Goal: Information Seeking & Learning: Compare options

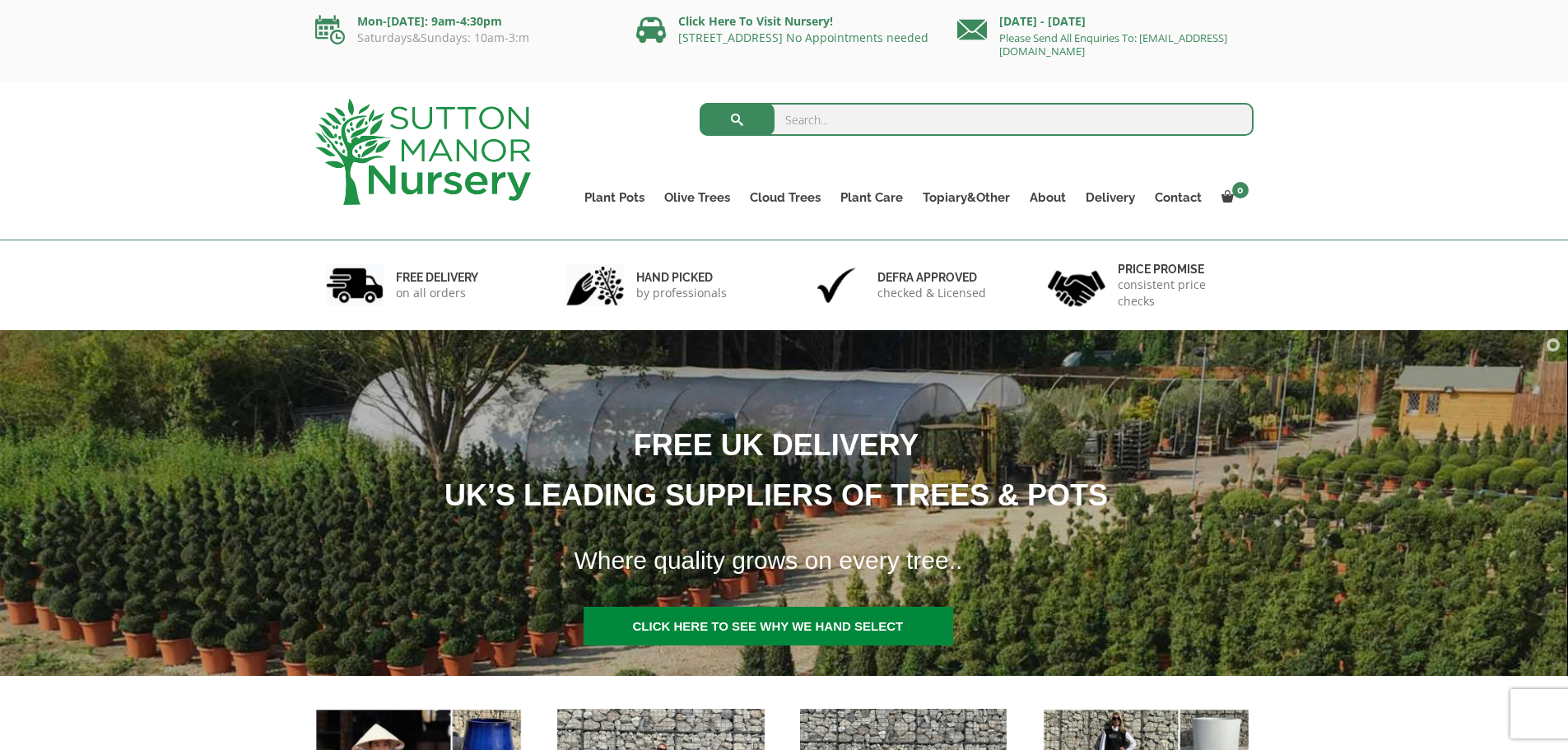
click at [899, 115] on input "search" at bounding box center [977, 119] width 554 height 33
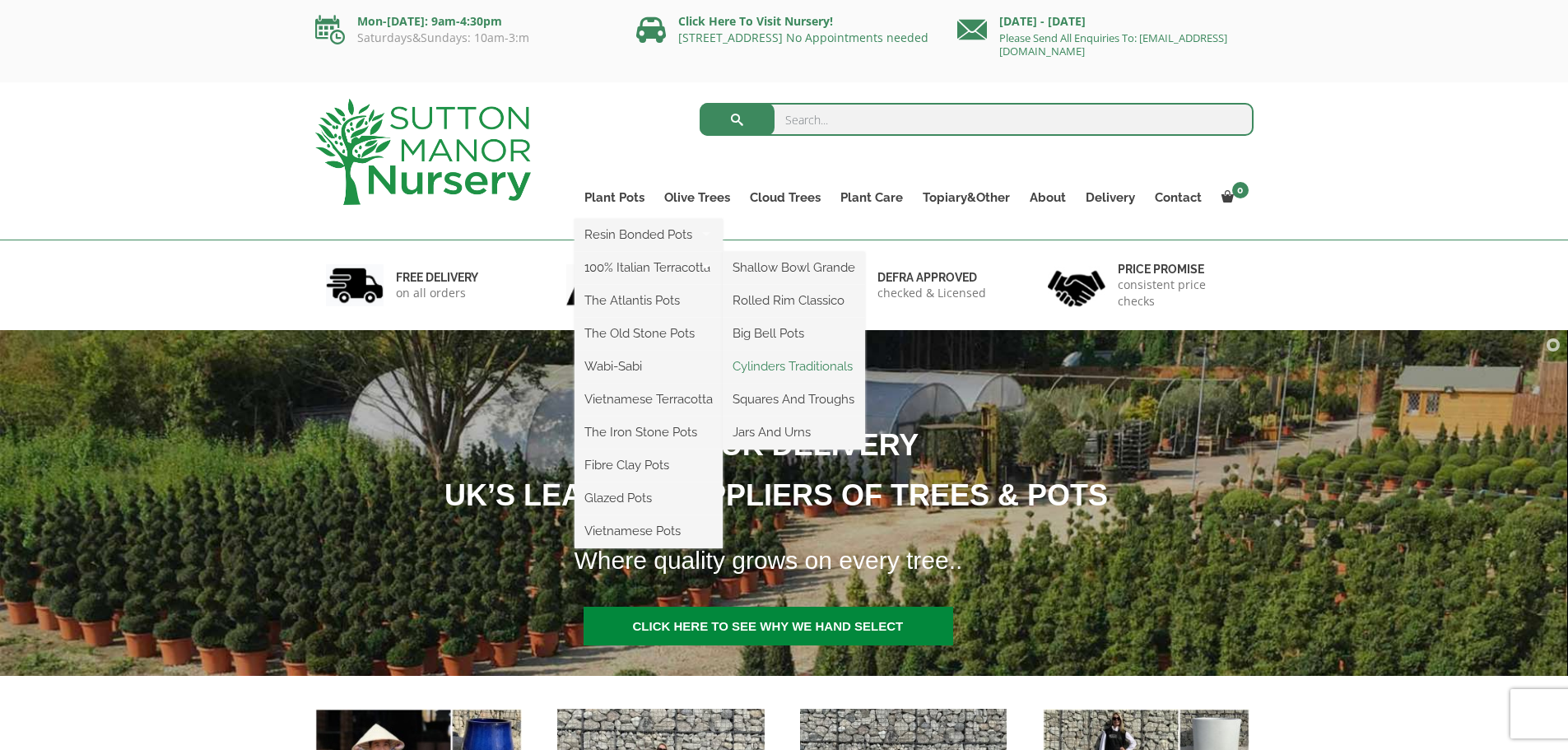
click at [784, 366] on link "Cylinders Traditionals" at bounding box center [794, 366] width 143 height 25
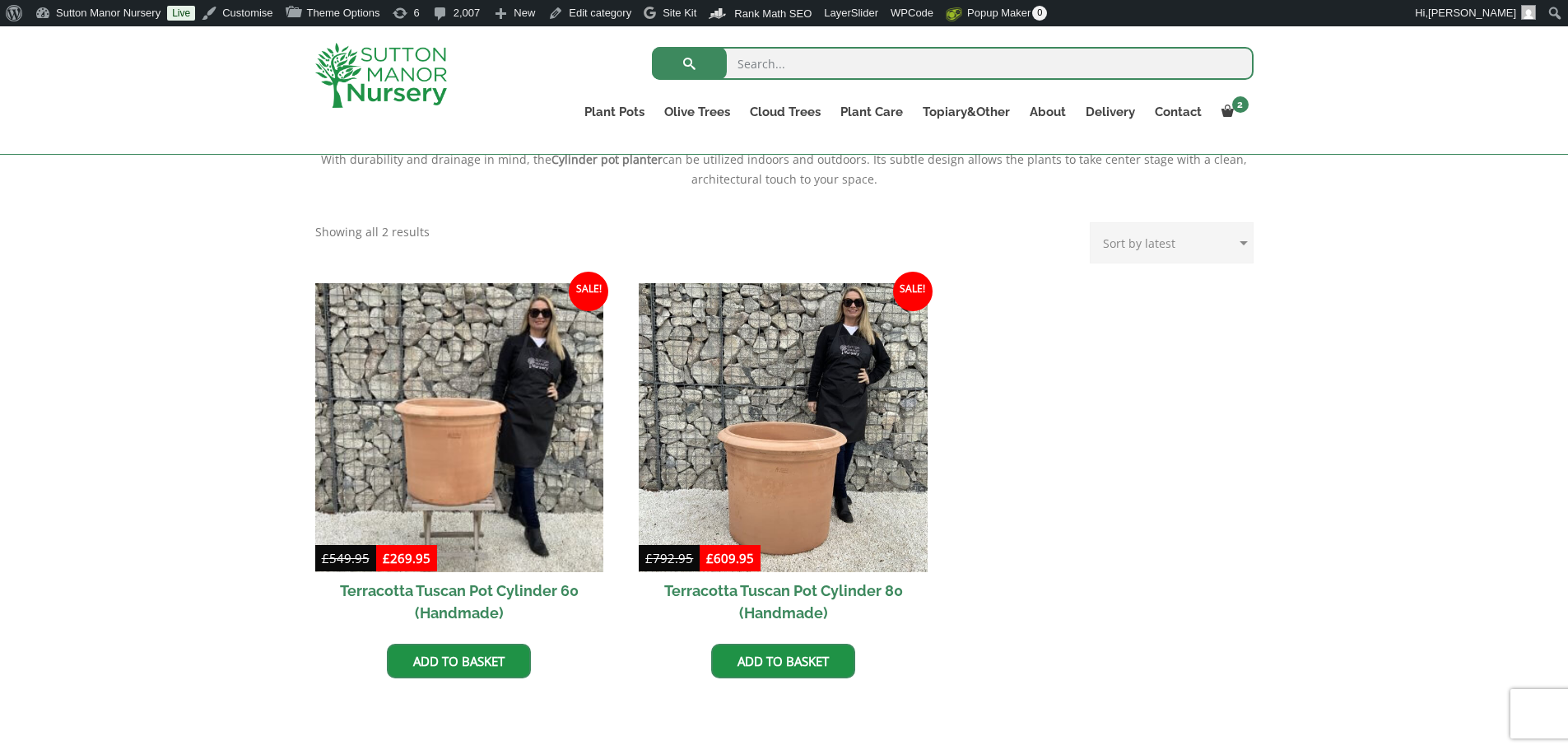
scroll to position [659, 0]
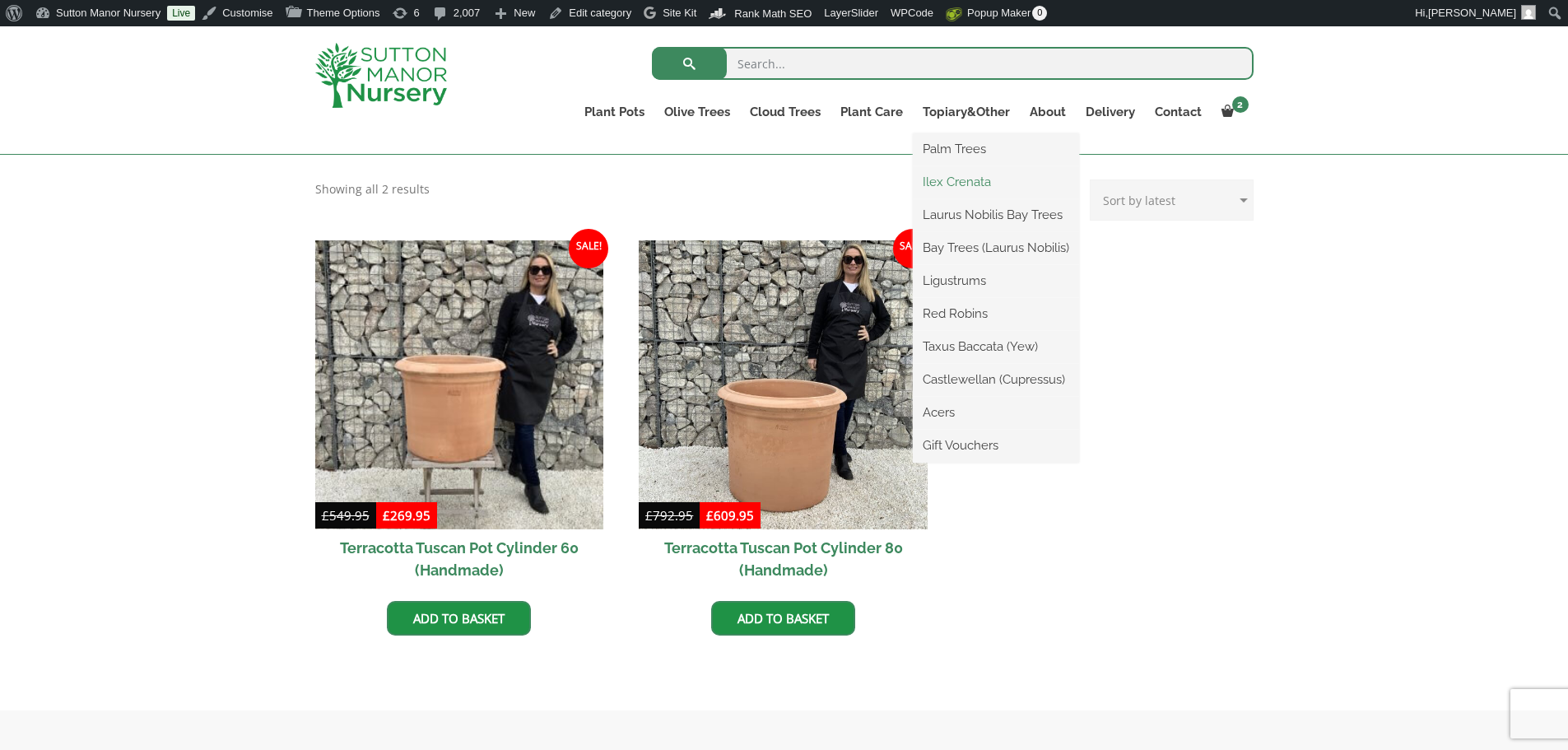
click at [972, 179] on link "Ilex Crenata" at bounding box center [995, 182] width 166 height 25
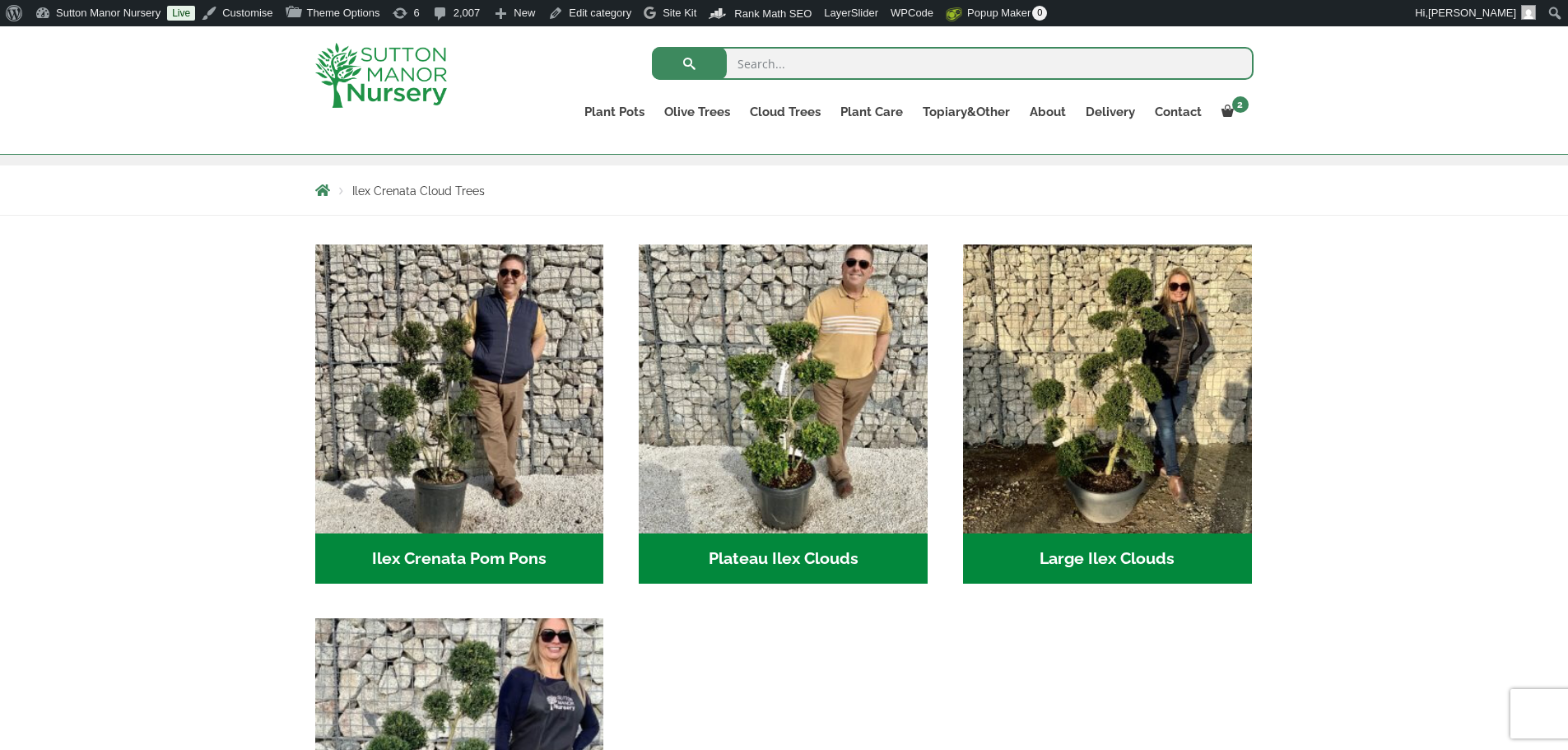
scroll to position [247, 0]
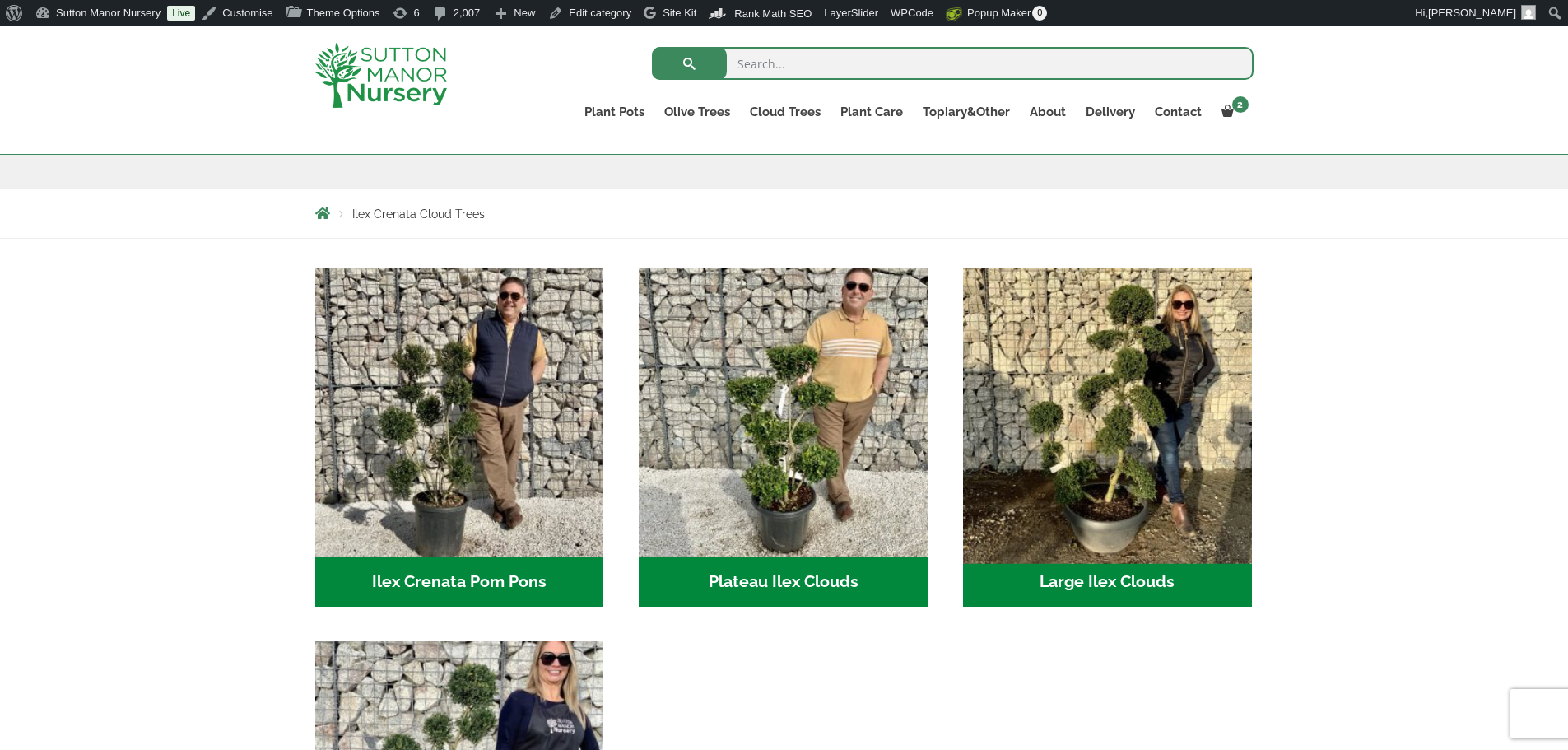
click at [1152, 371] on img "Visit product category Large Ilex Clouds" at bounding box center [1108, 411] width 303 height 303
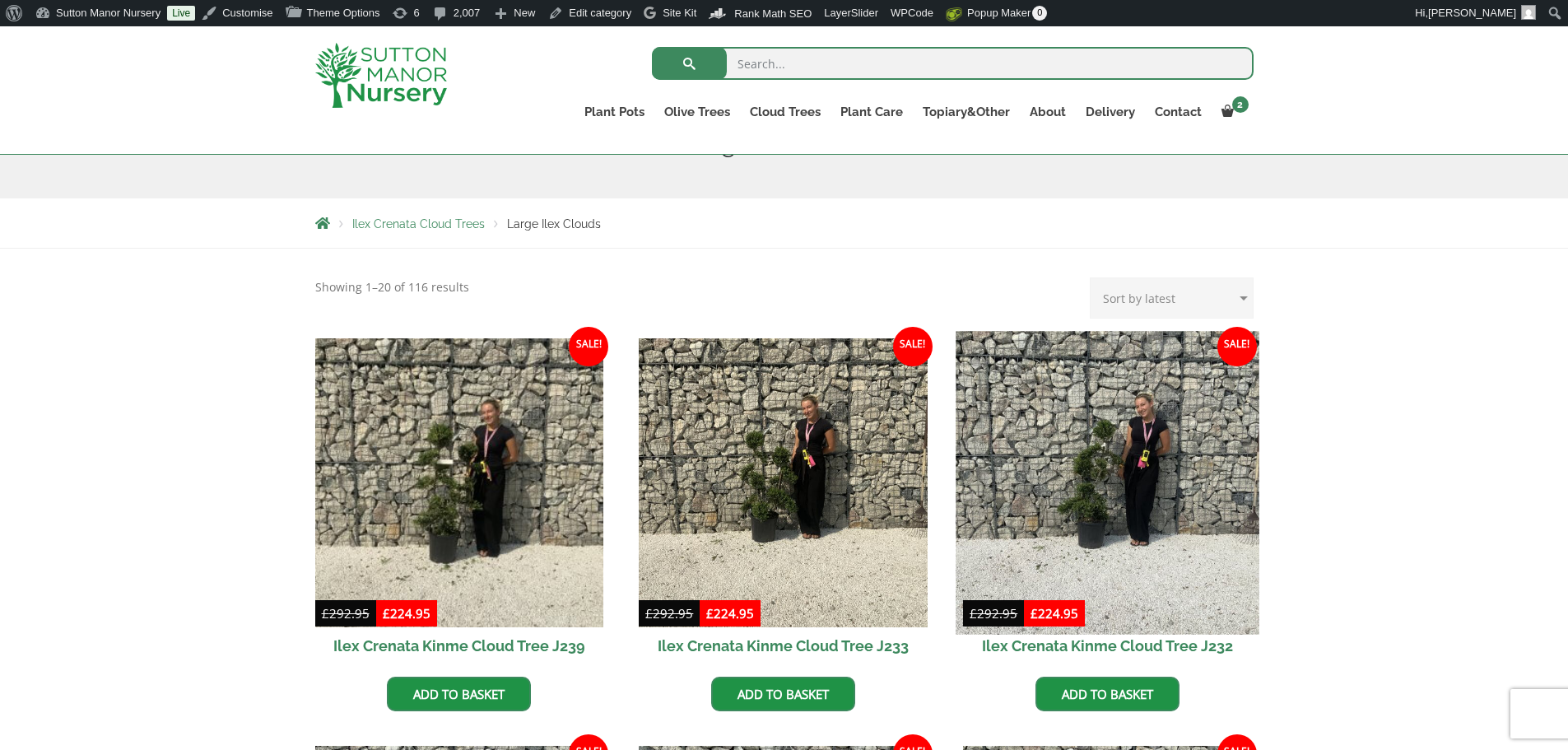
scroll to position [247, 0]
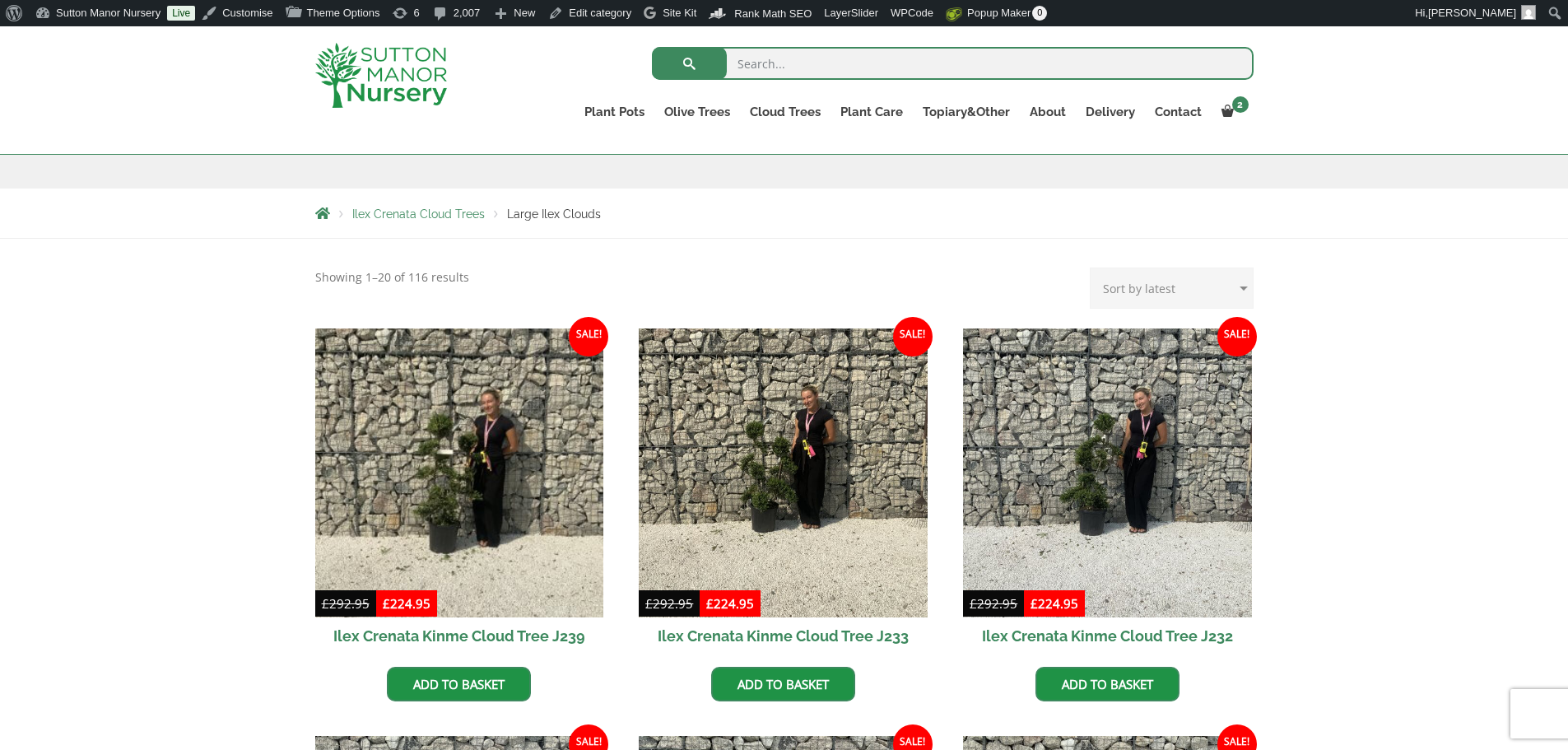
drag, startPoint x: 221, startPoint y: 3, endPoint x: 1050, endPoint y: 241, distance: 862.5
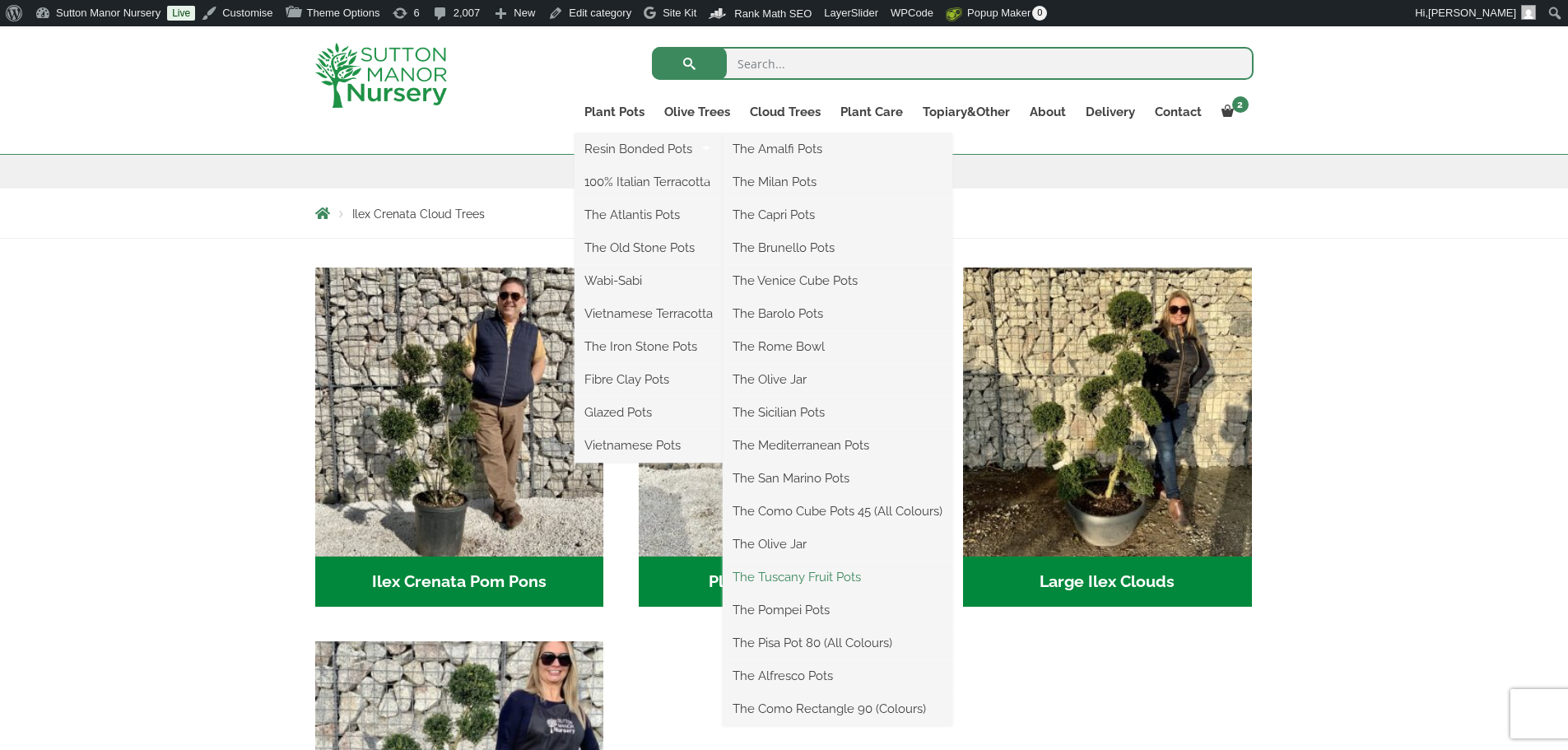
click at [800, 574] on link "The Tuscany Fruit Pots" at bounding box center [838, 577] width 230 height 25
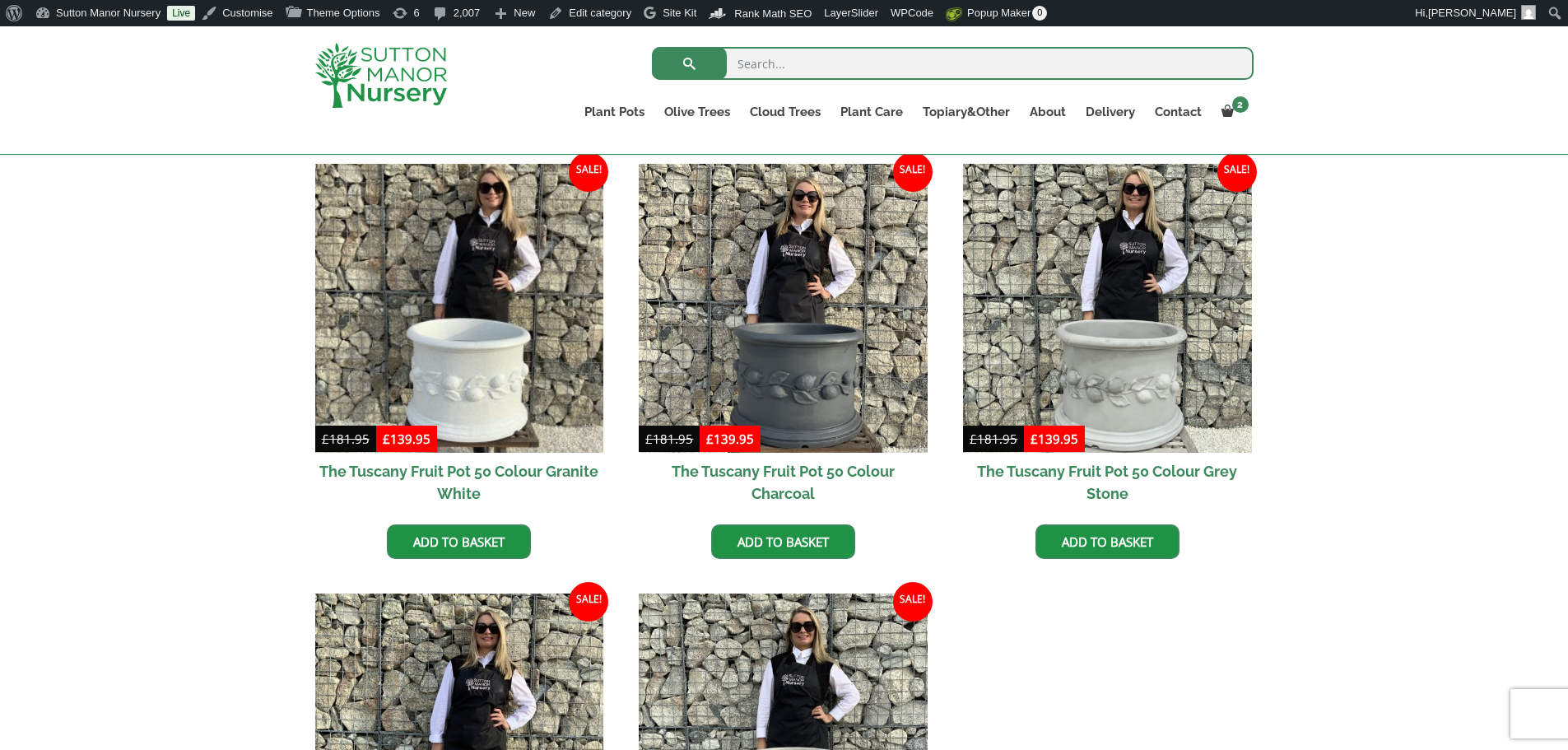
scroll to position [494, 0]
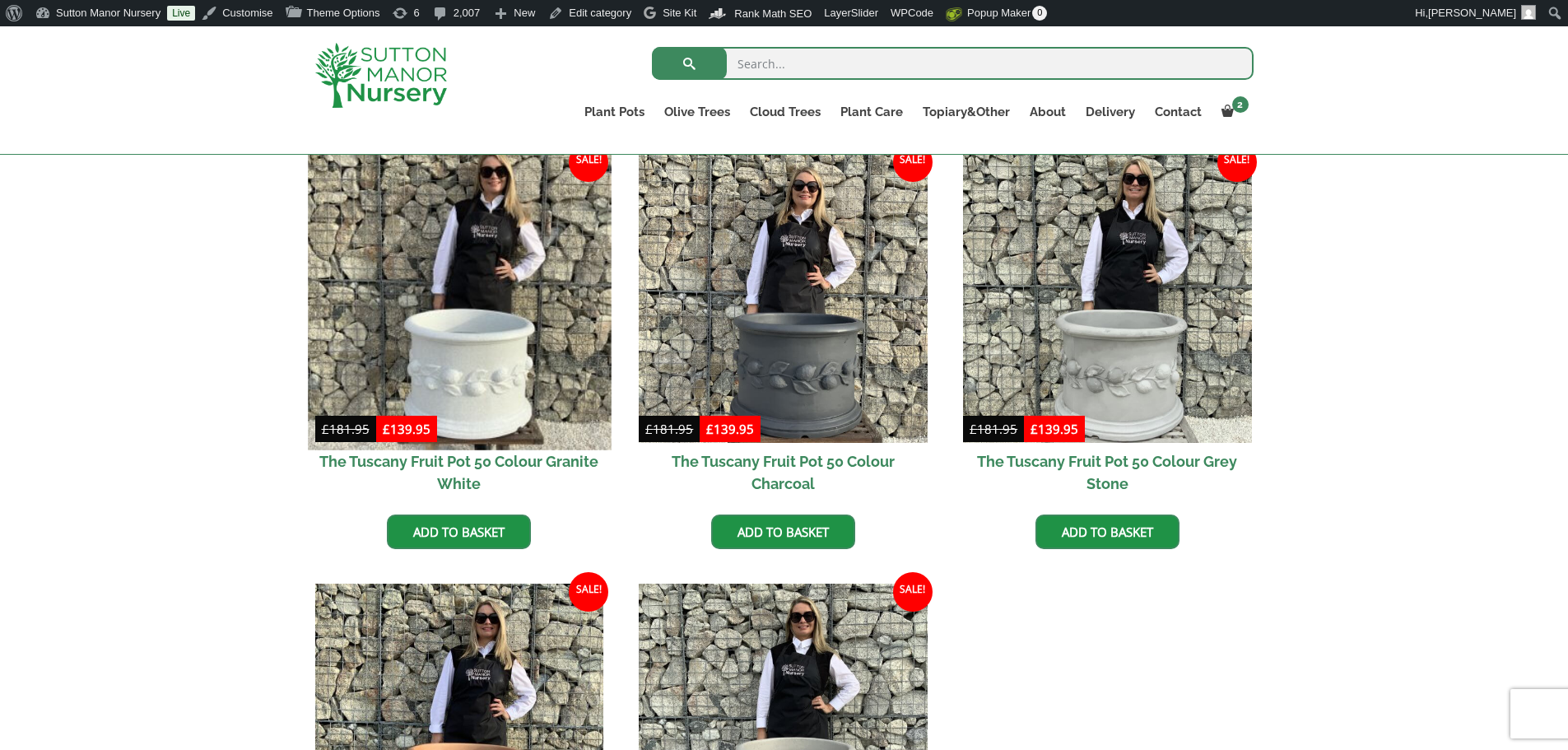
click at [492, 339] on img at bounding box center [459, 298] width 303 height 303
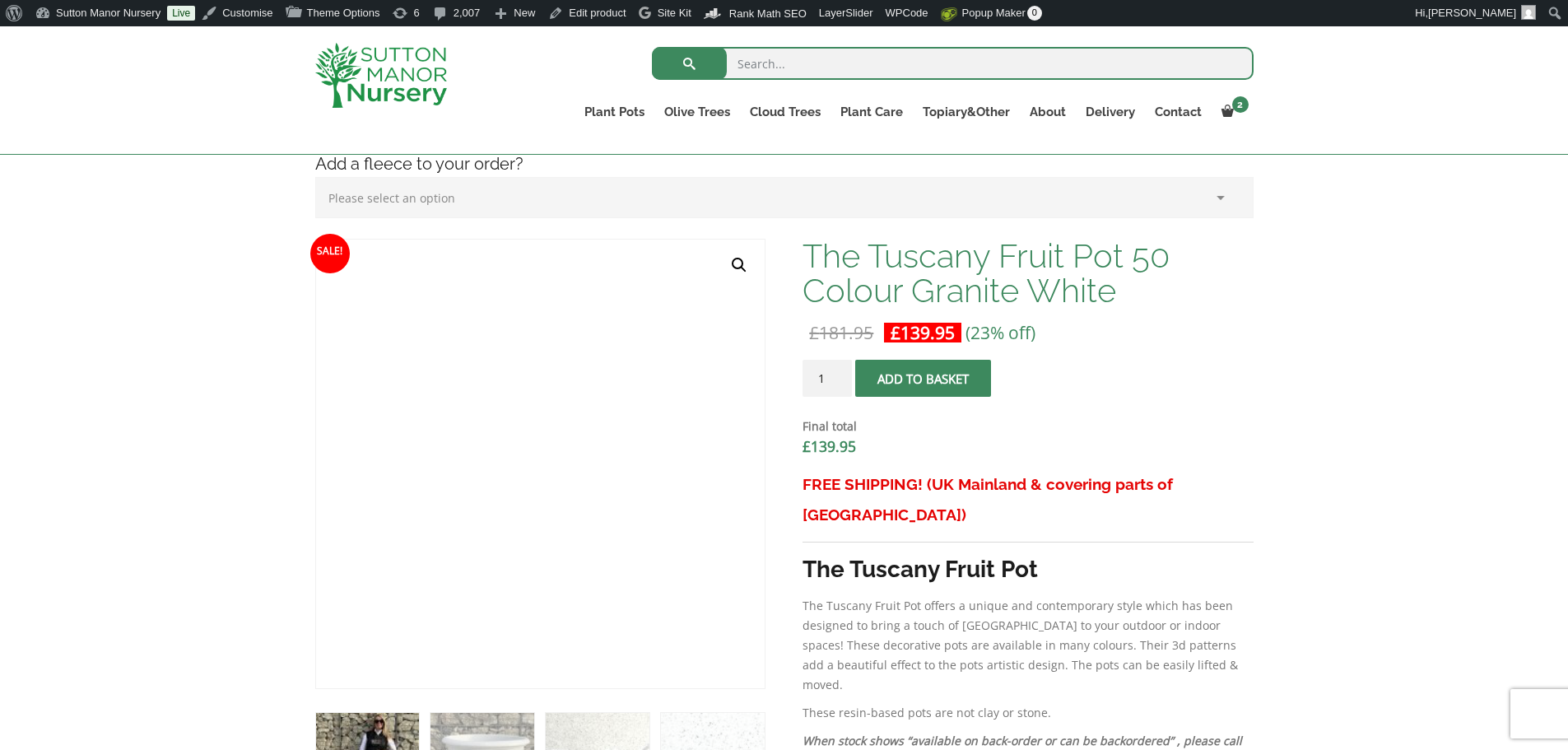
scroll to position [411, 0]
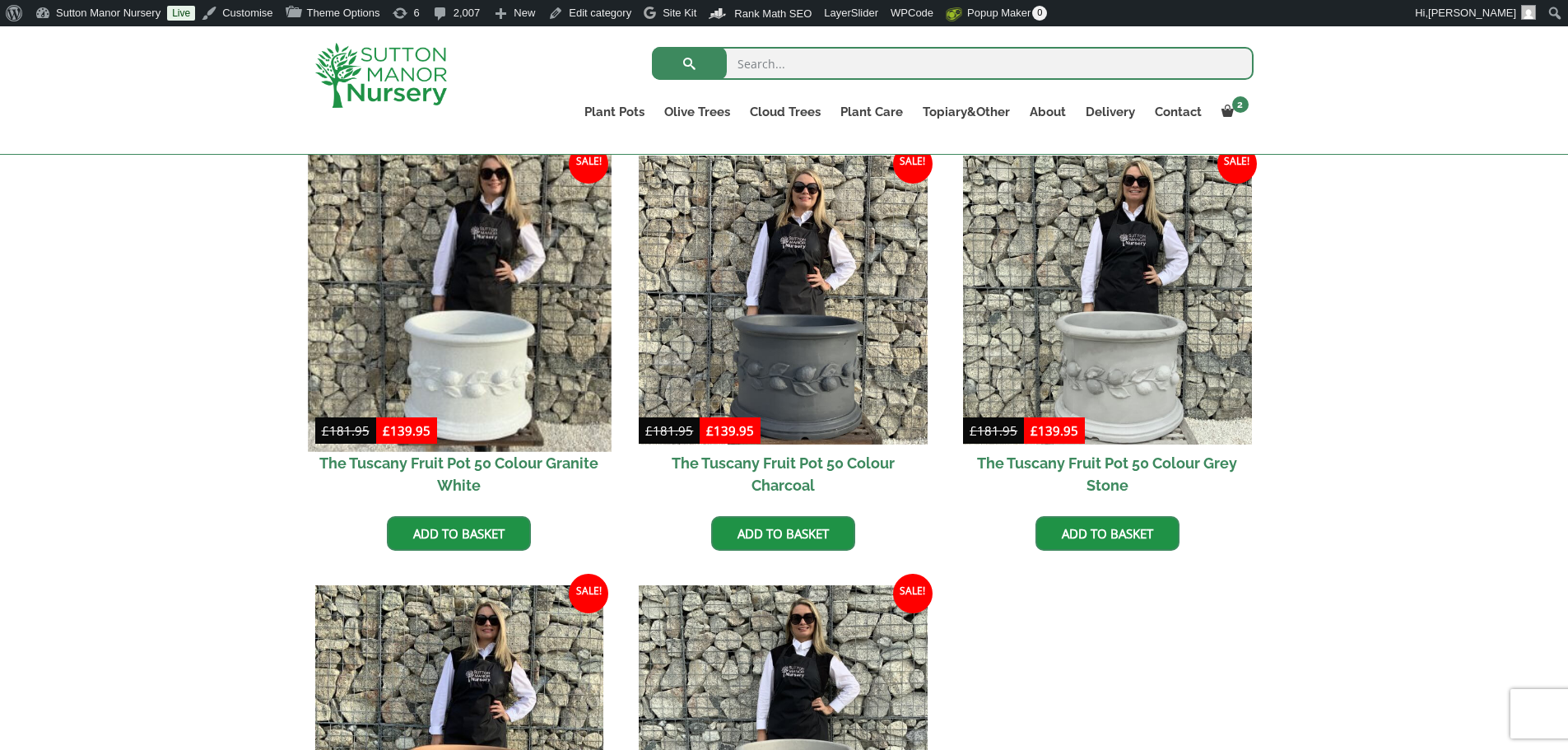
scroll to position [522, 0]
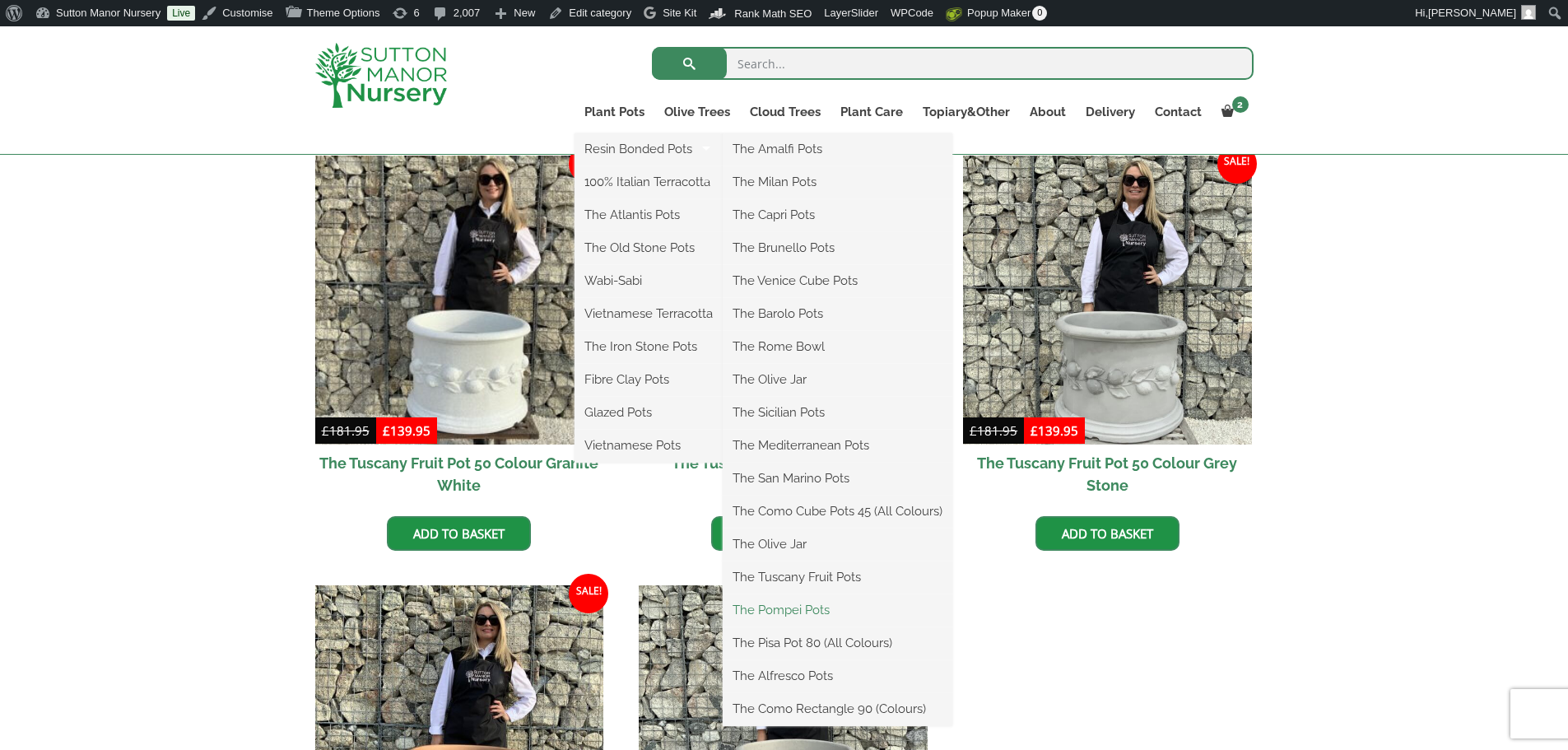
click at [792, 602] on link "The Pompei Pots" at bounding box center [838, 610] width 230 height 25
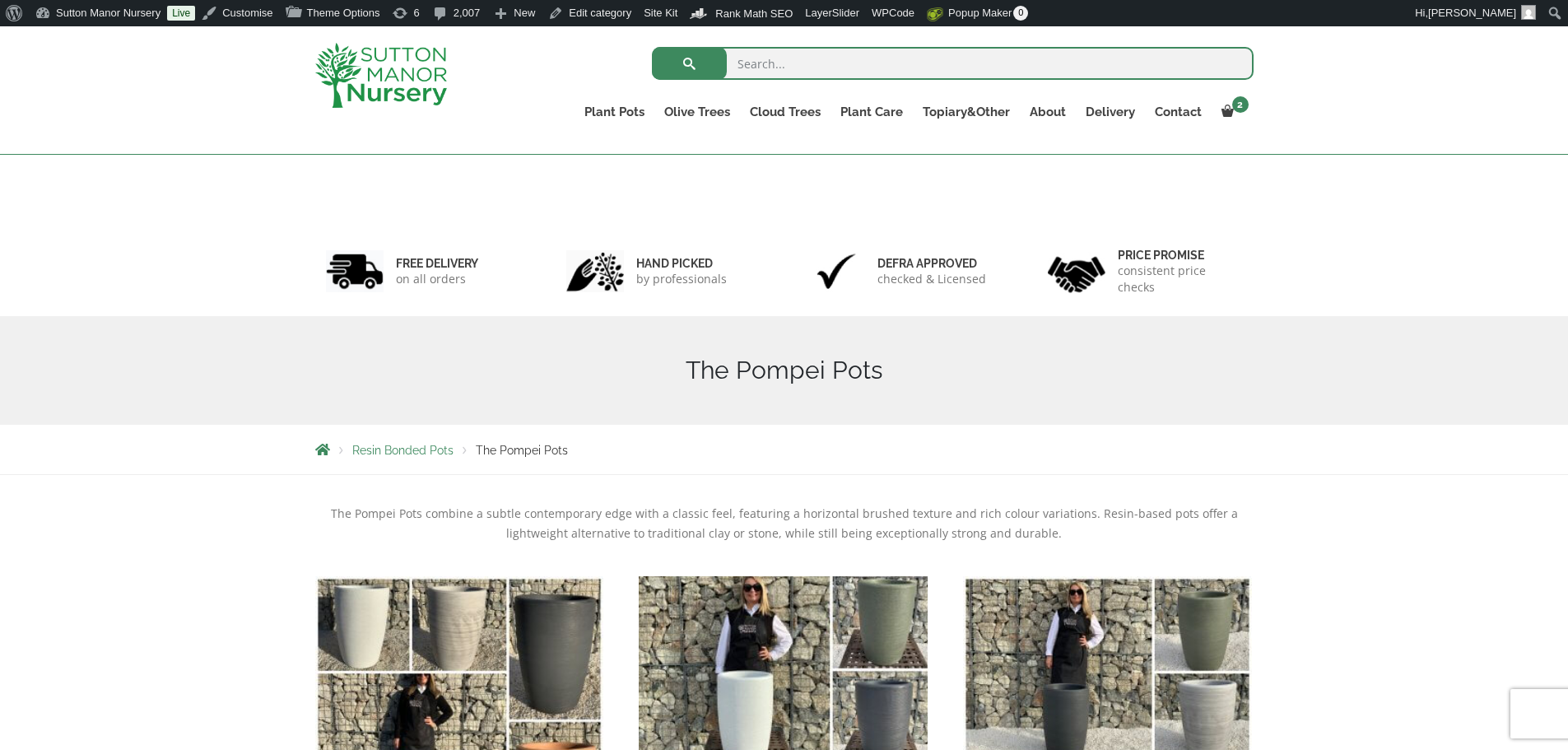
scroll to position [329, 0]
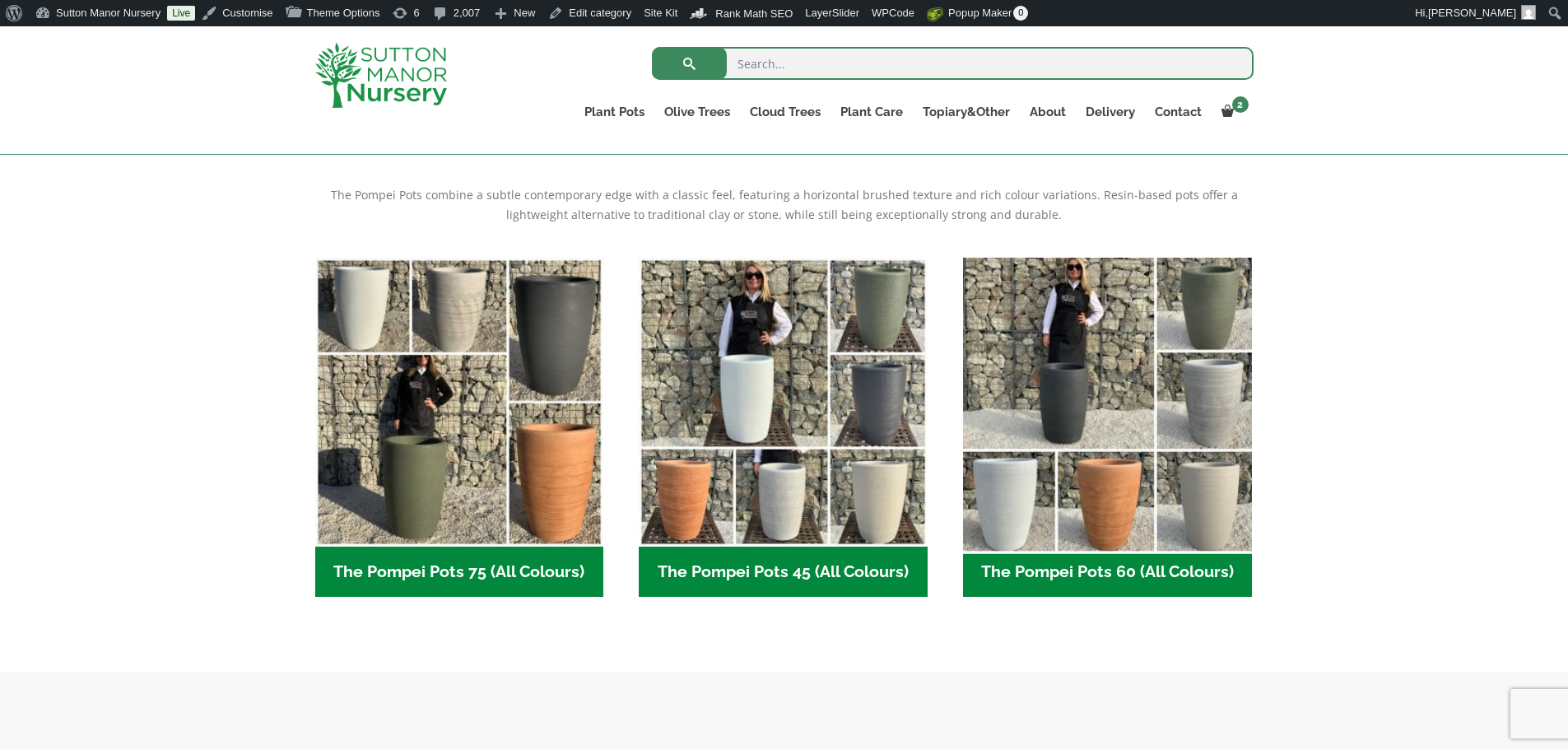
click at [1089, 388] on img "Visit product category The Pompei Pots 60 (All Colours)" at bounding box center [1108, 402] width 303 height 303
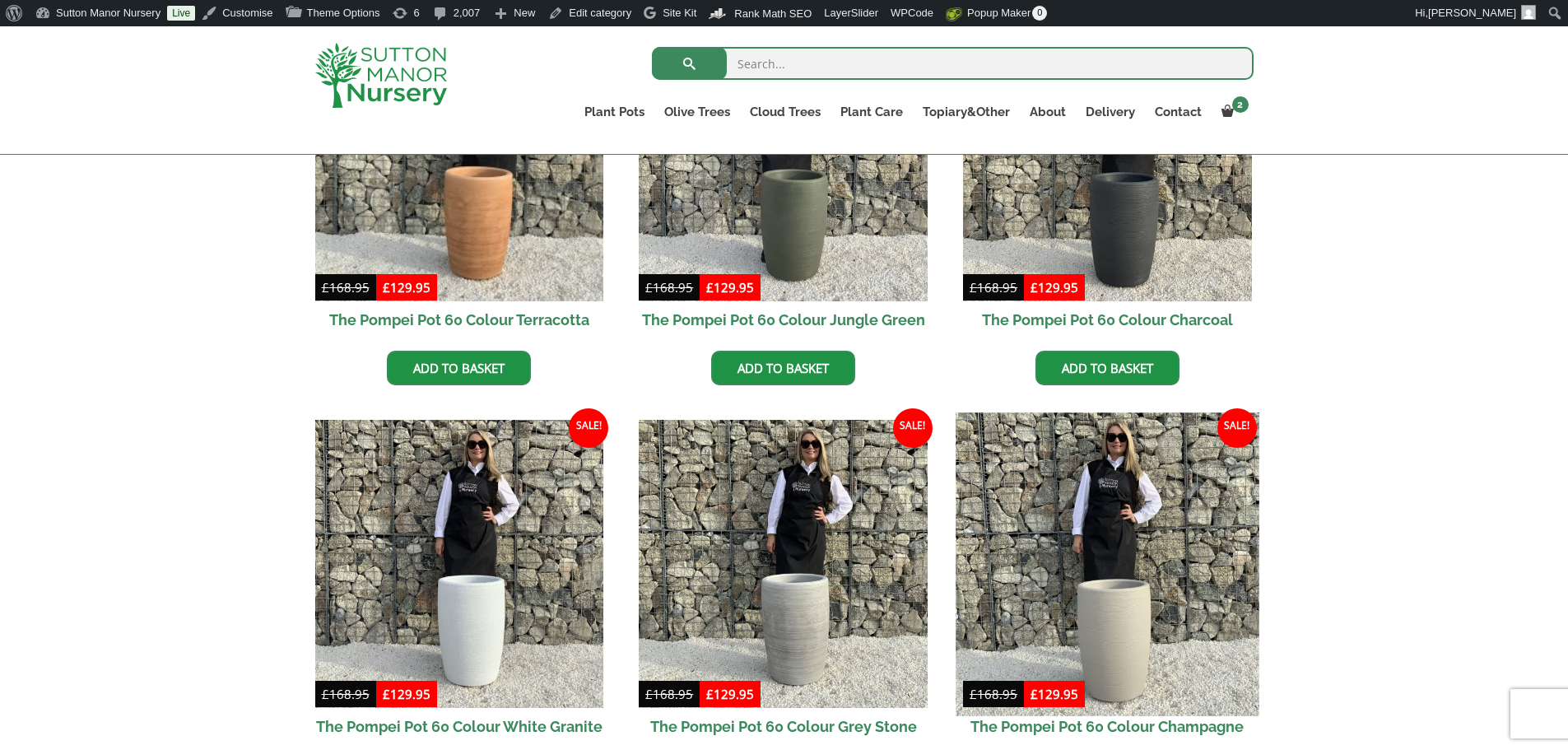
scroll to position [659, 0]
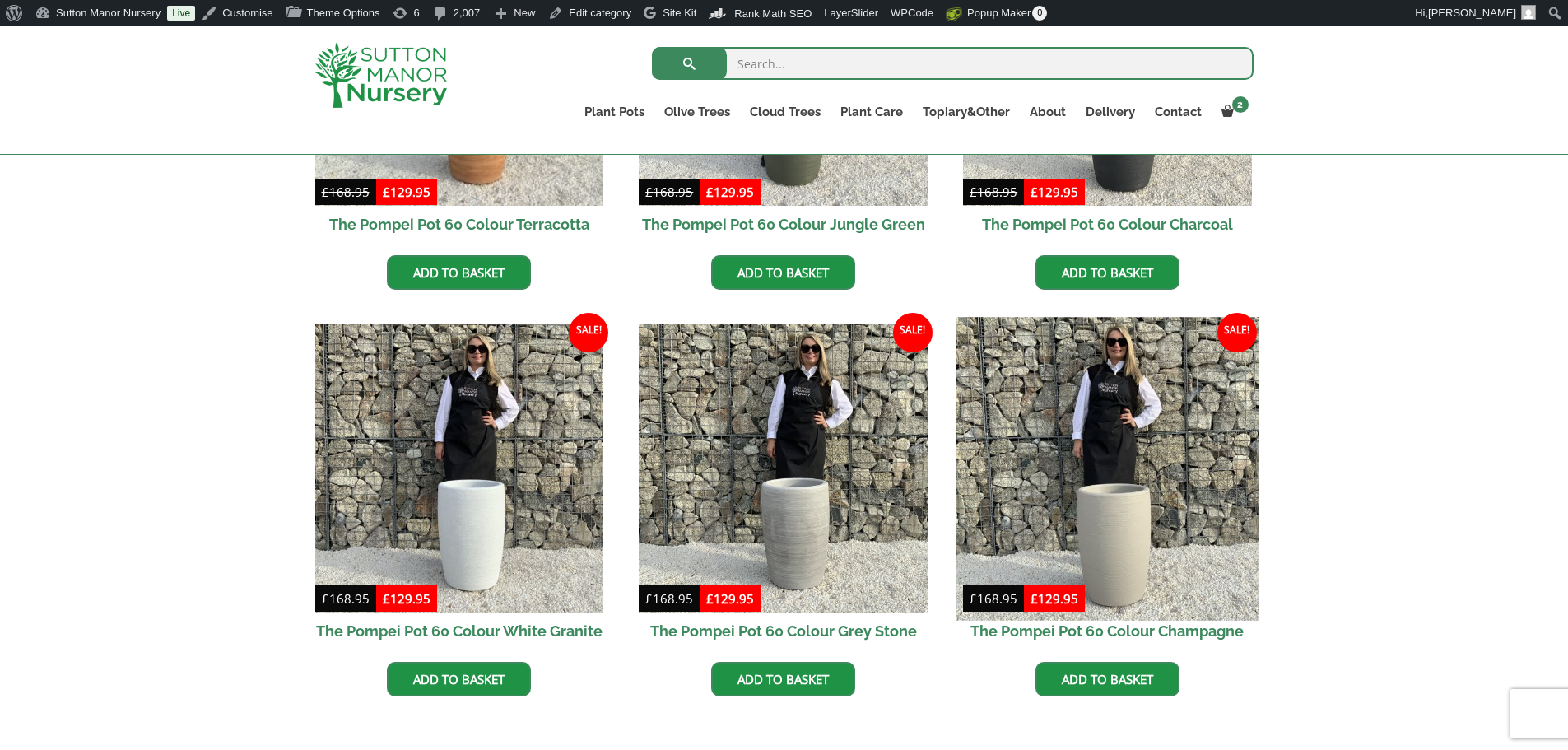
click at [1113, 485] on img at bounding box center [1108, 469] width 303 height 303
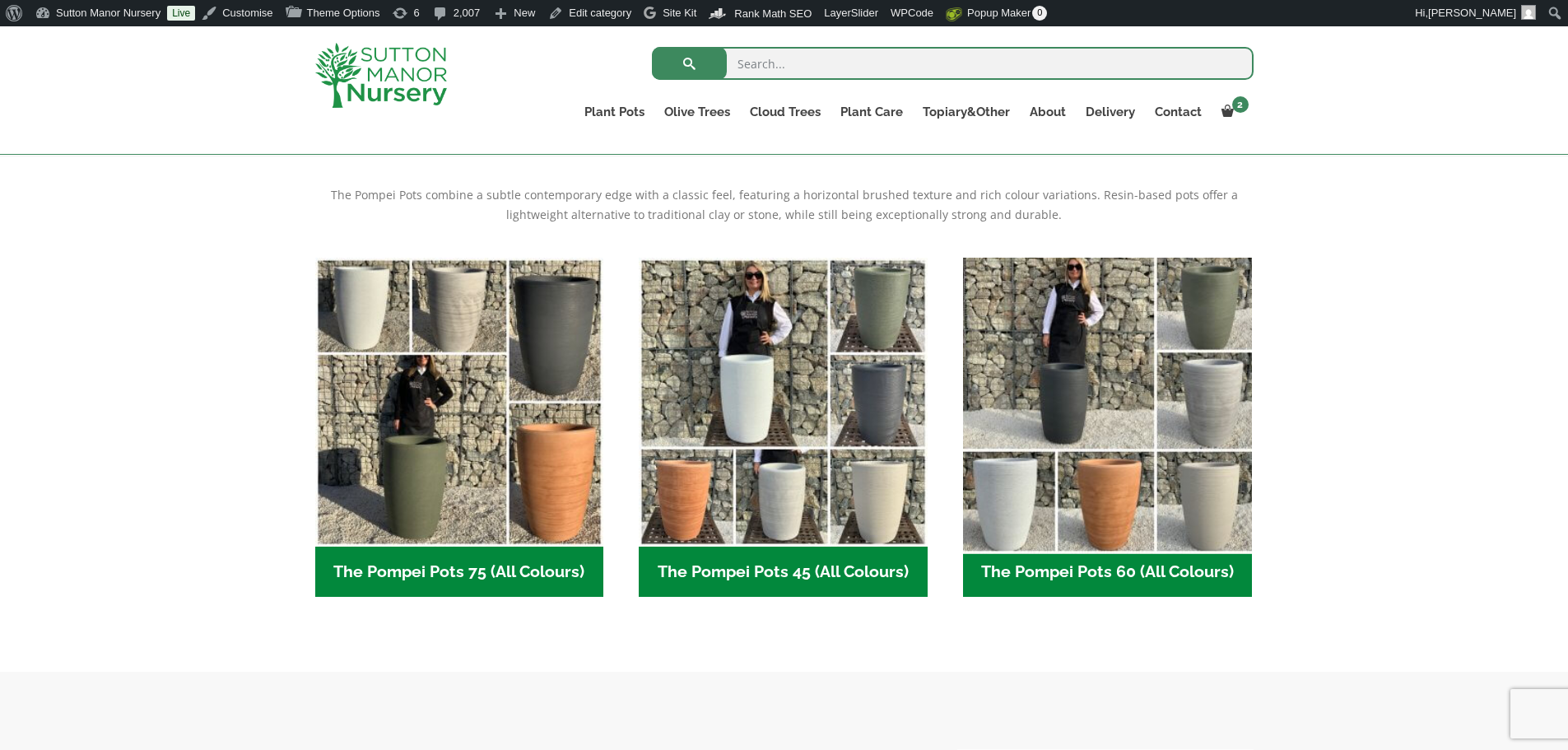
click at [1040, 396] on img "Visit product category The Pompei Pots 60 (All Colours)" at bounding box center [1108, 402] width 303 height 303
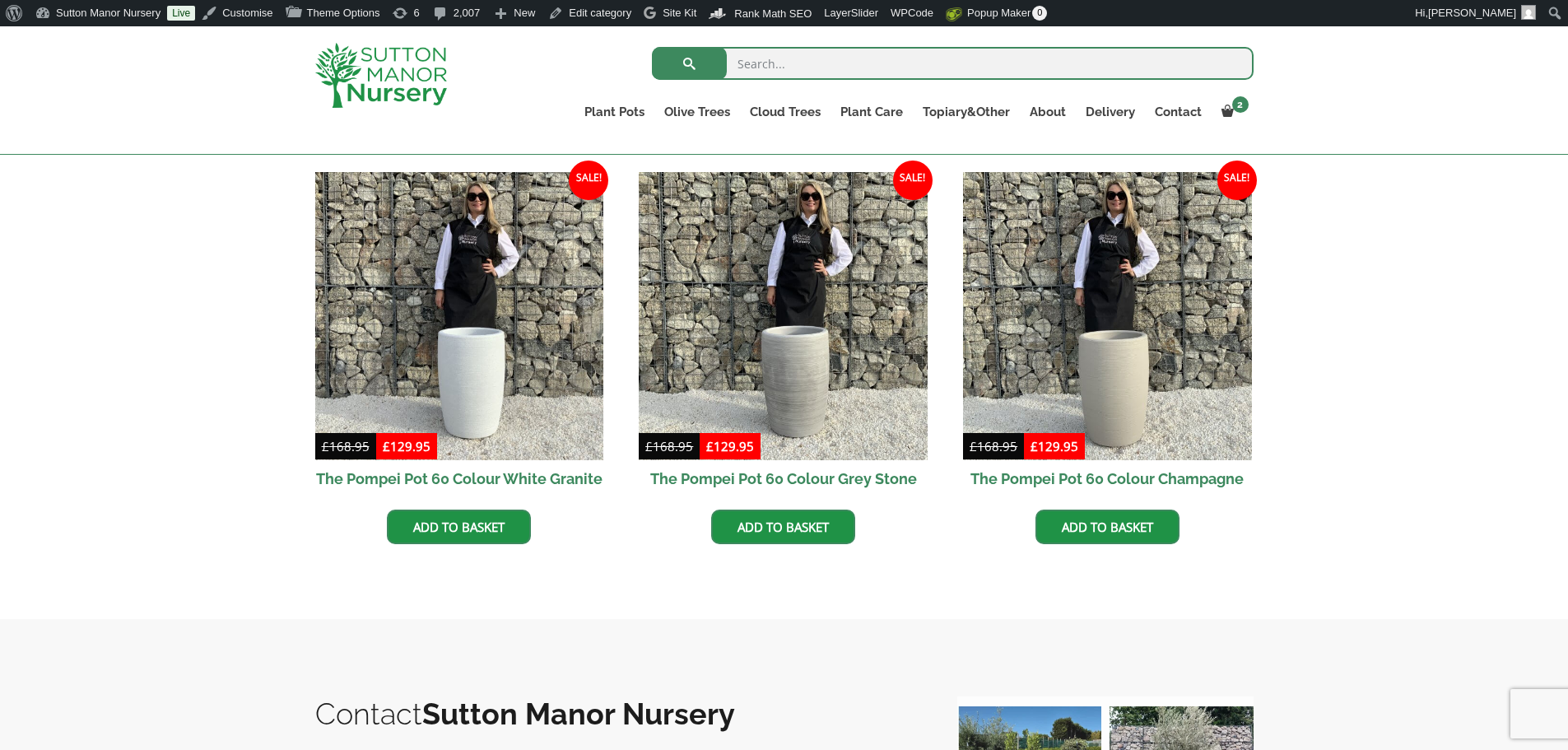
scroll to position [823, 0]
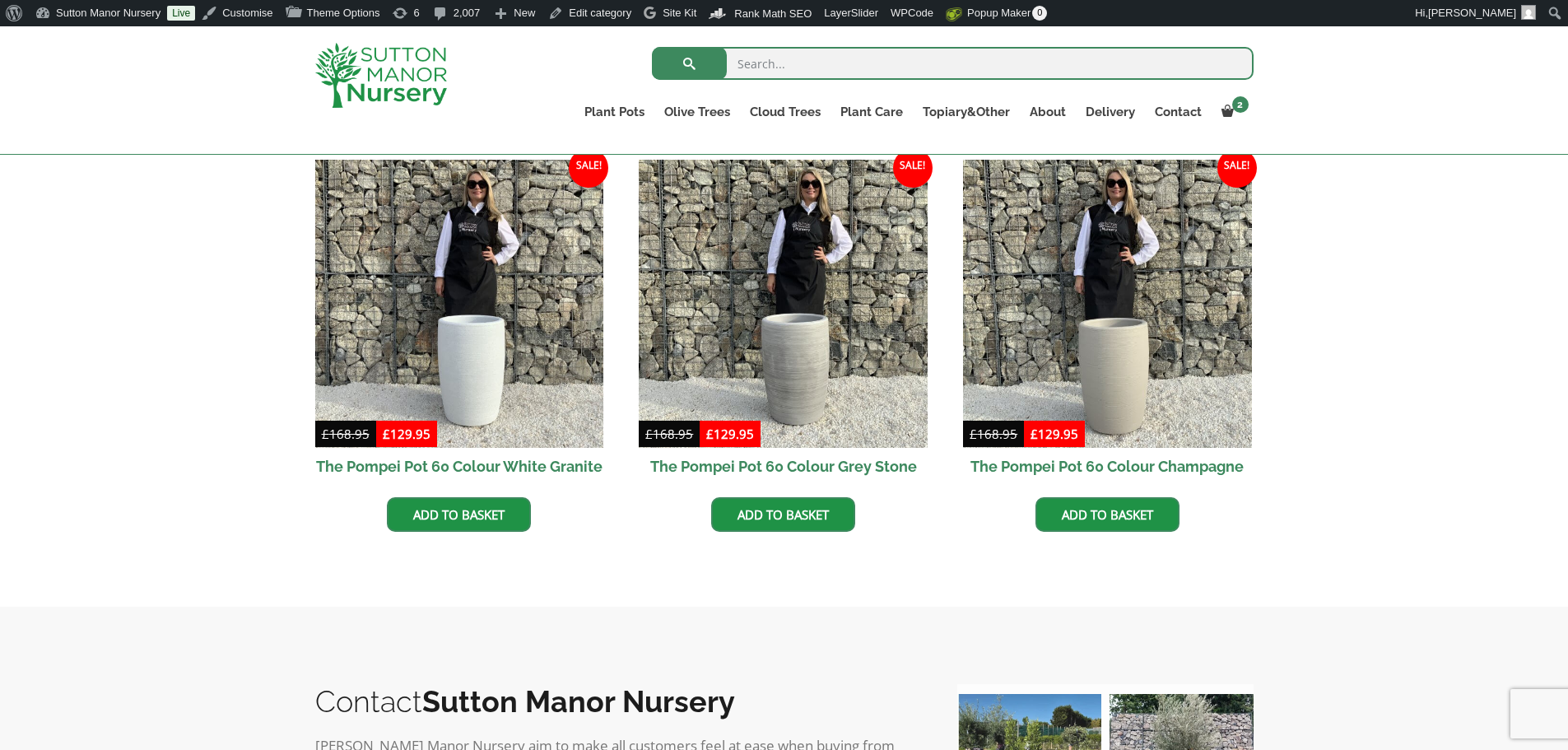
click at [415, 78] on img at bounding box center [381, 76] width 131 height 65
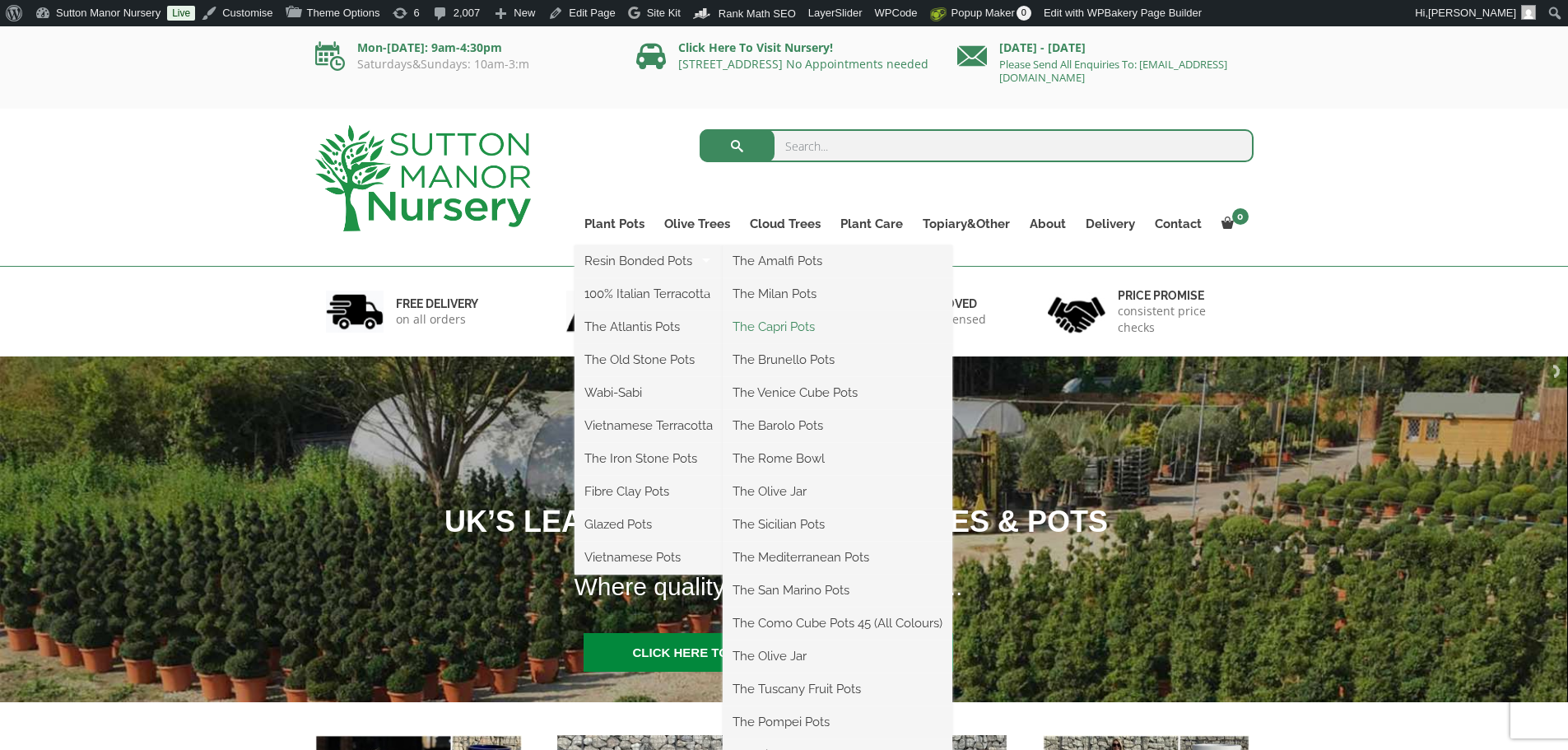
click at [791, 324] on link "The Capri Pots" at bounding box center [838, 327] width 230 height 25
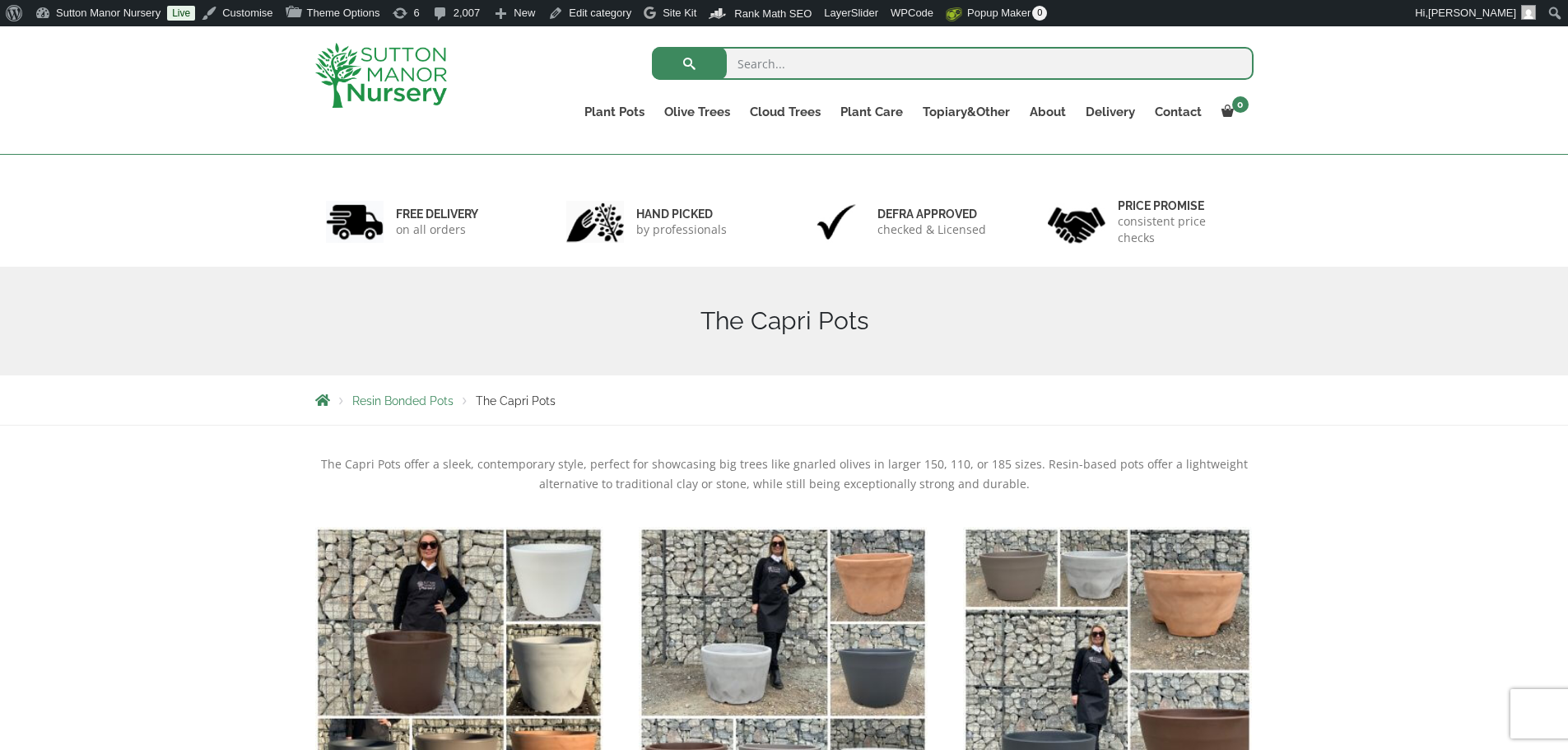
scroll to position [576, 0]
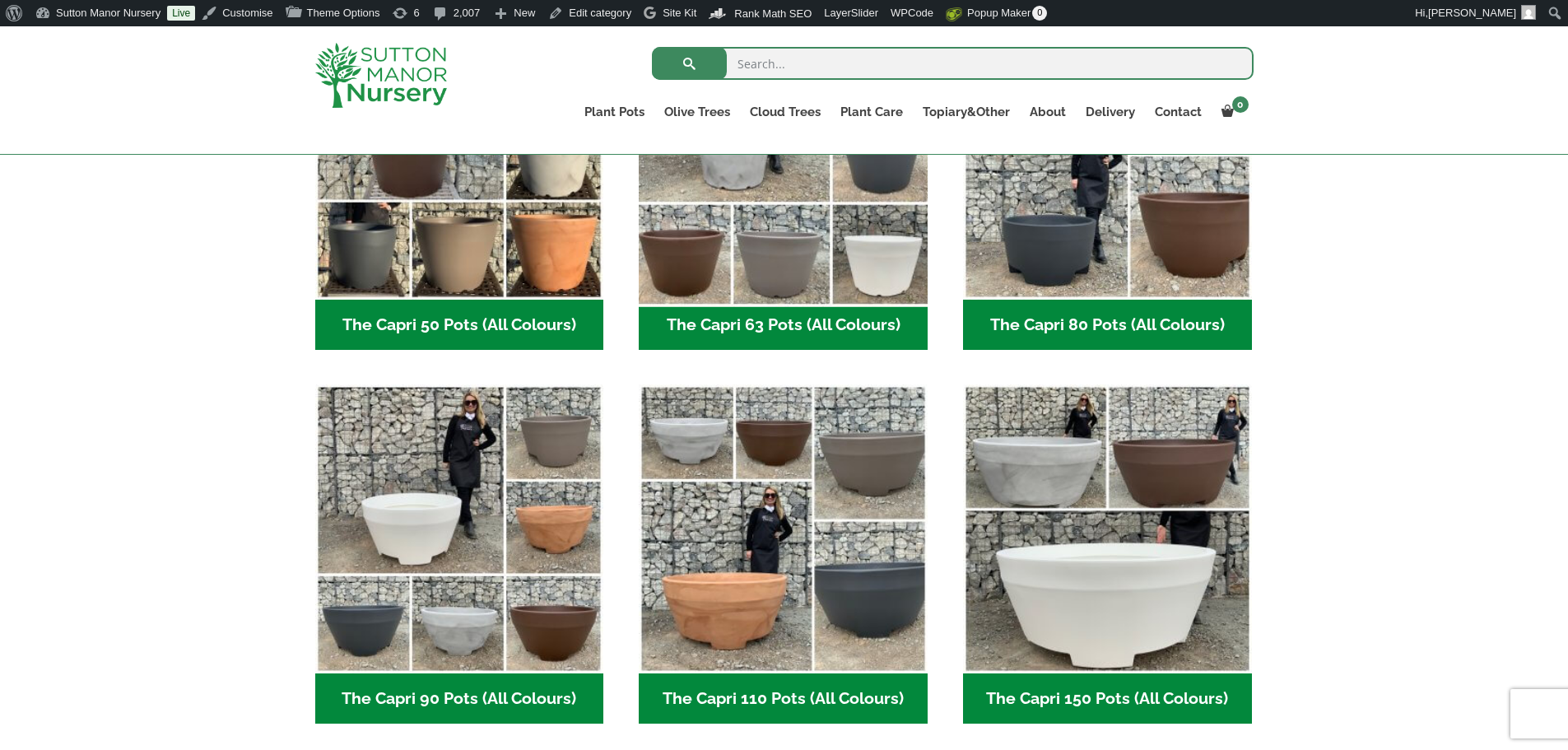
click at [819, 222] on img "Visit product category The Capri 63 Pots (All Colours)" at bounding box center [784, 154] width 303 height 303
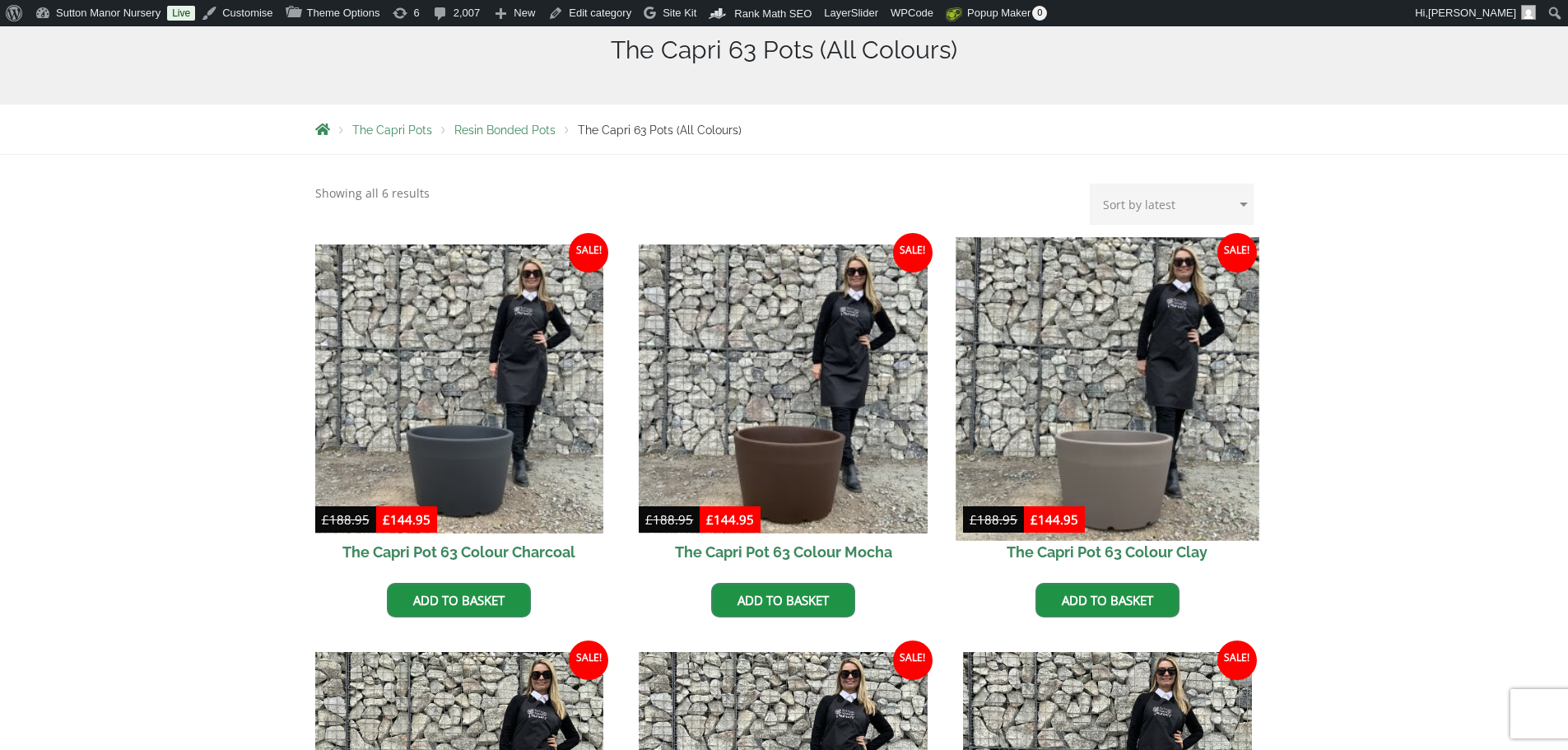
scroll to position [411, 0]
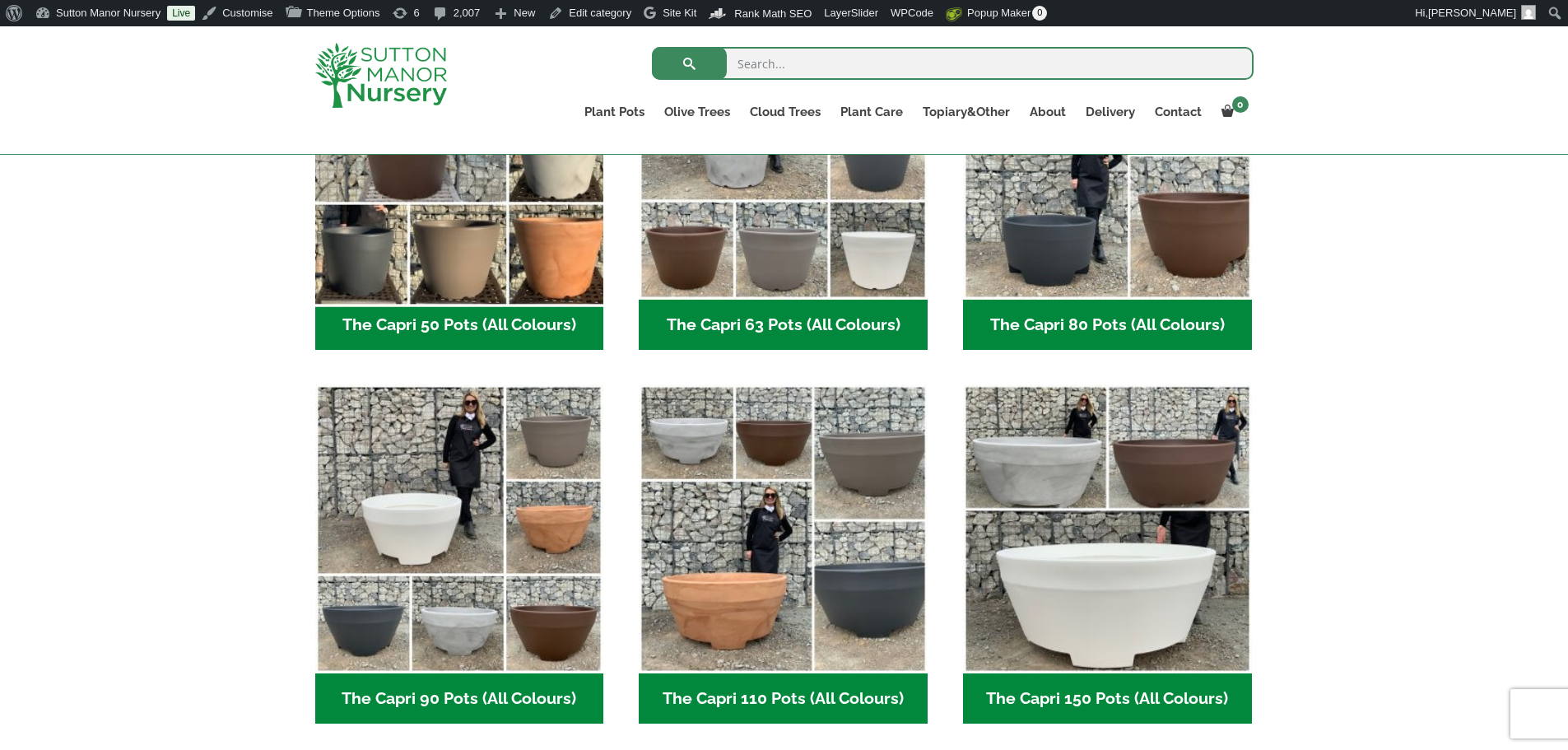
click at [518, 245] on img "Visit product category The Capri 50 Pots (All Colours)" at bounding box center [459, 154] width 303 height 303
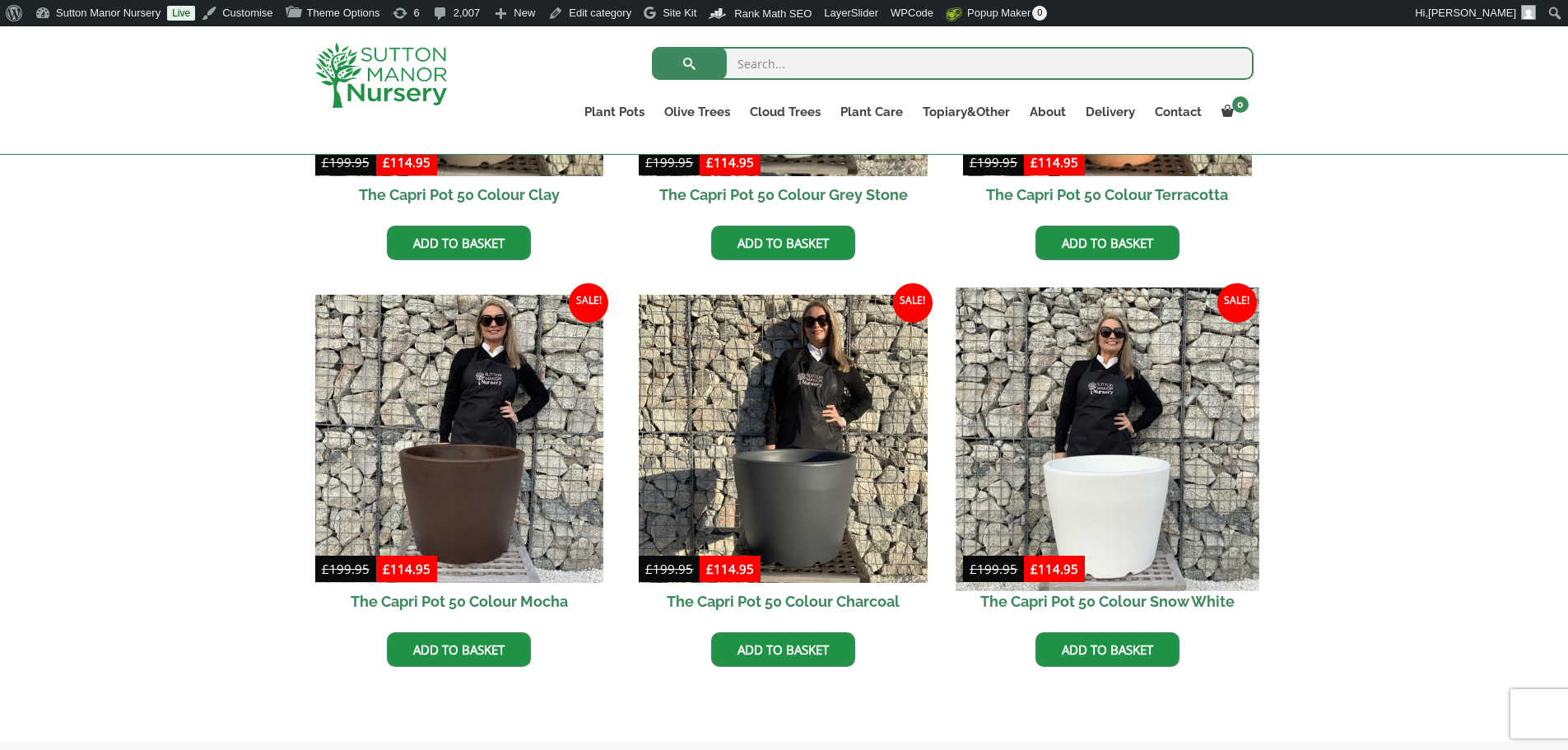
scroll to position [659, 0]
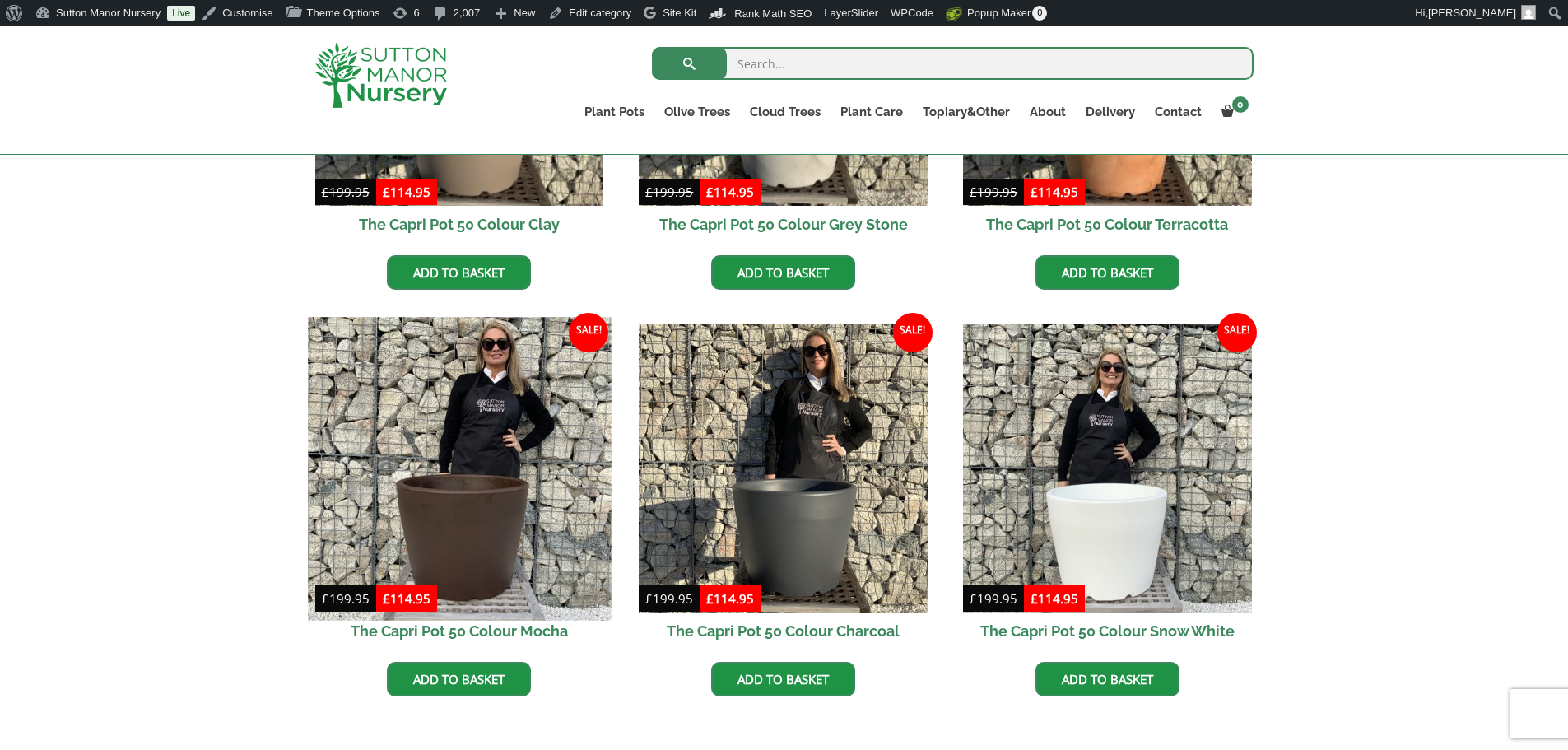
click at [522, 473] on img at bounding box center [459, 469] width 303 height 303
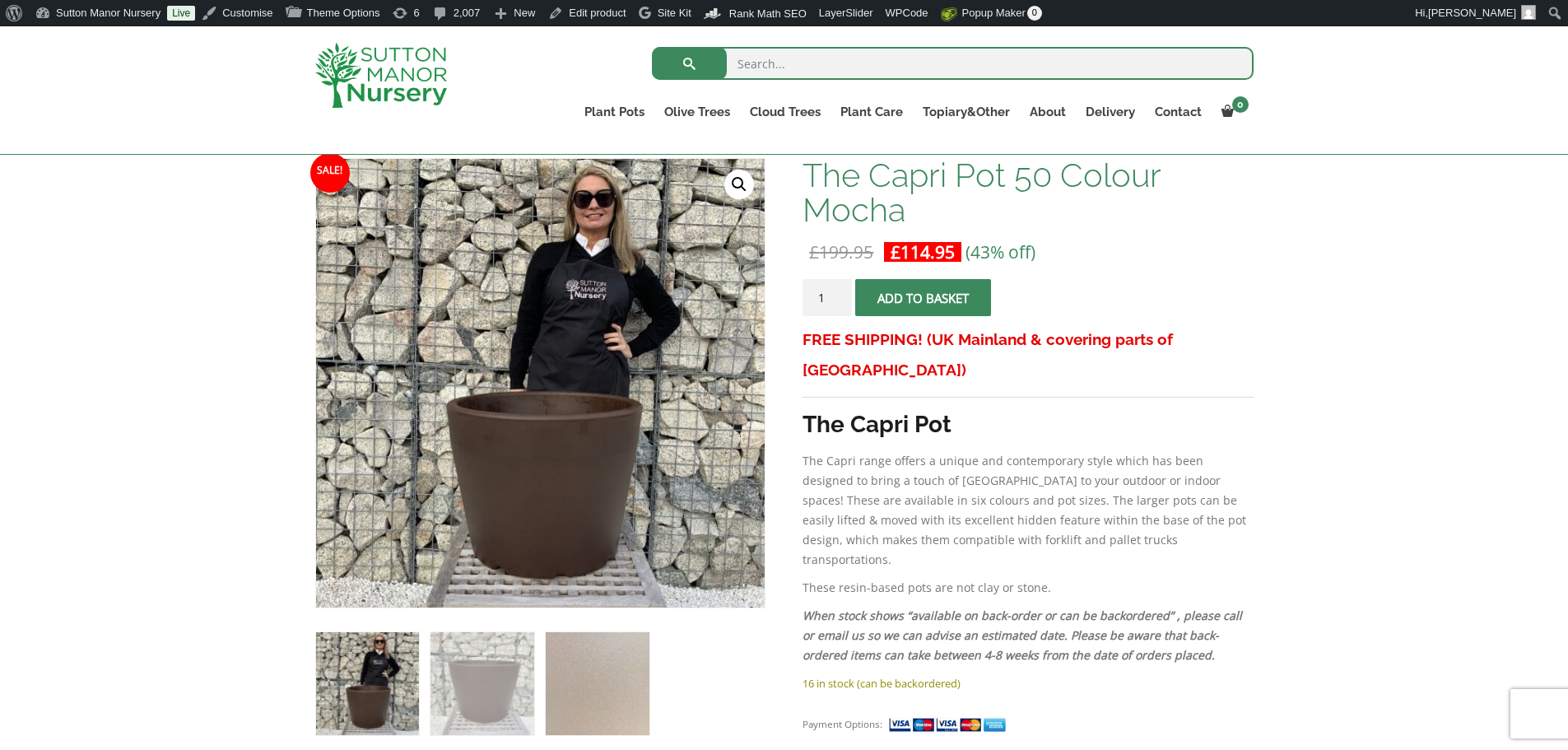
scroll to position [247, 0]
